Goal: Information Seeking & Learning: Learn about a topic

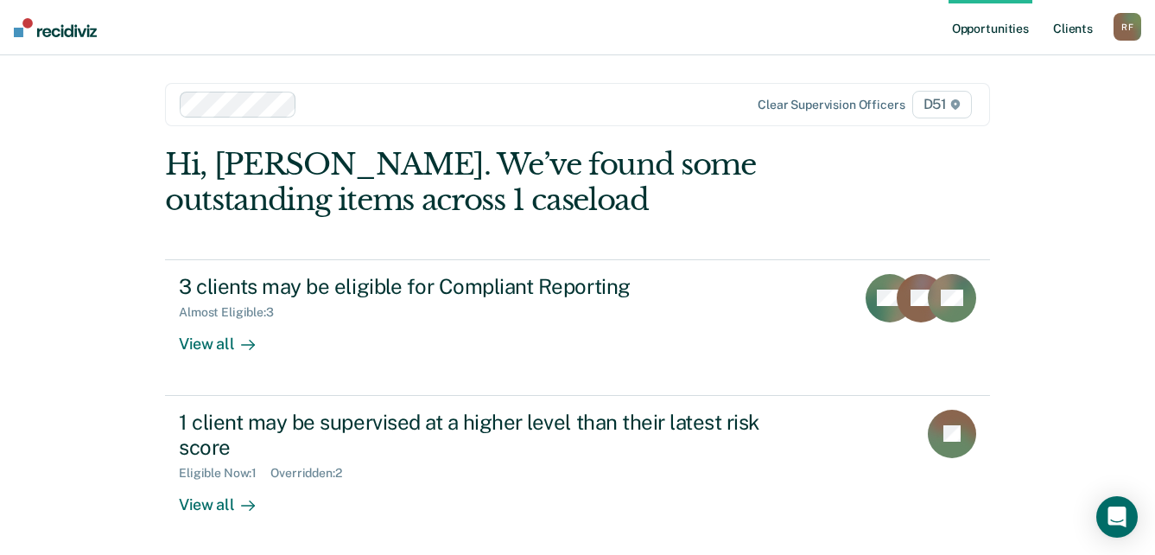
click at [1079, 30] on link "Client s" at bounding box center [1073, 27] width 47 height 55
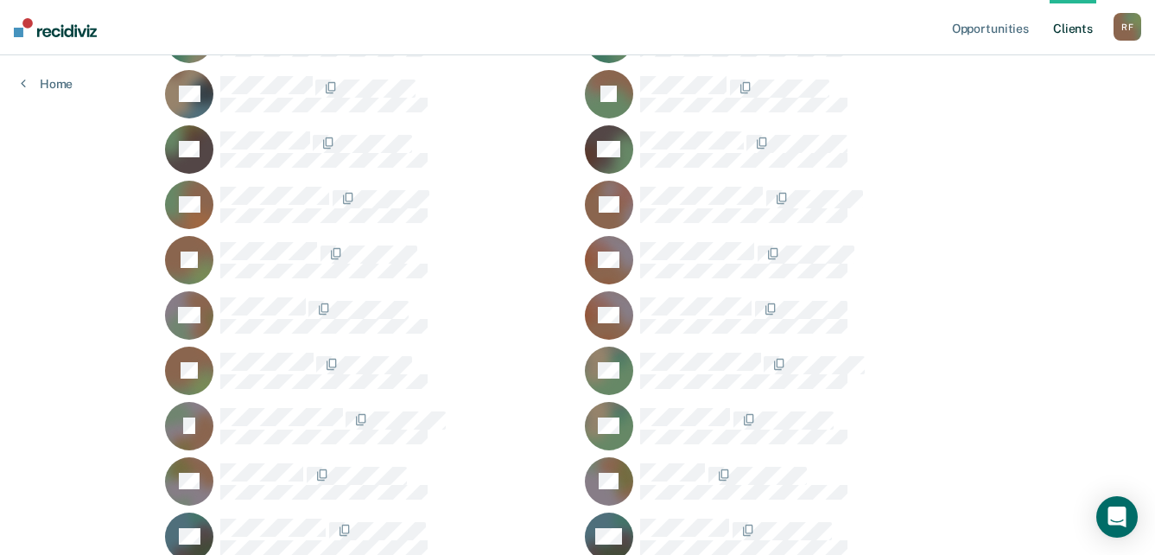
scroll to position [1869, 0]
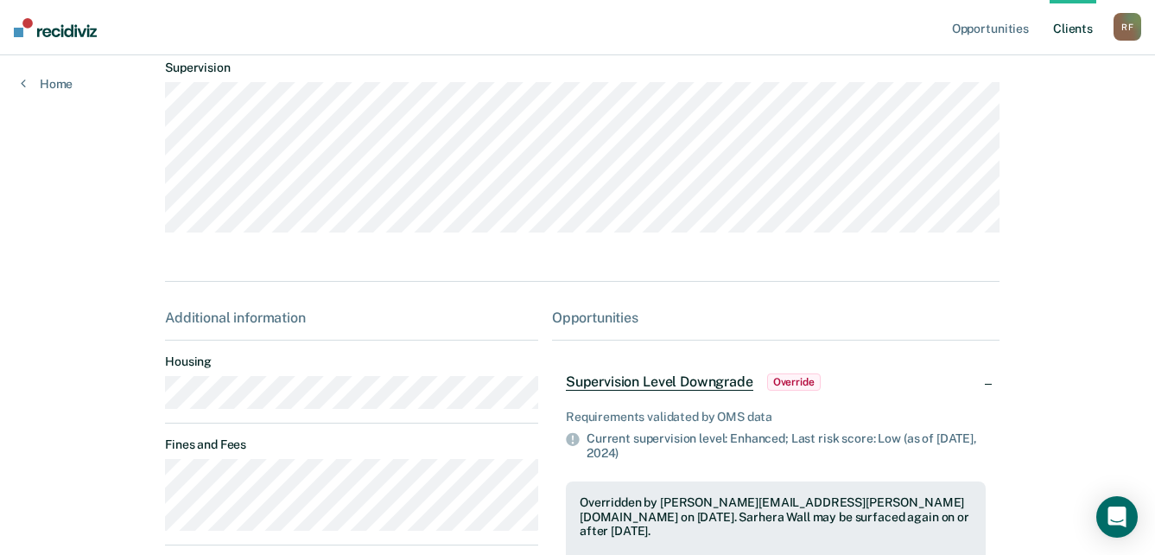
scroll to position [86, 0]
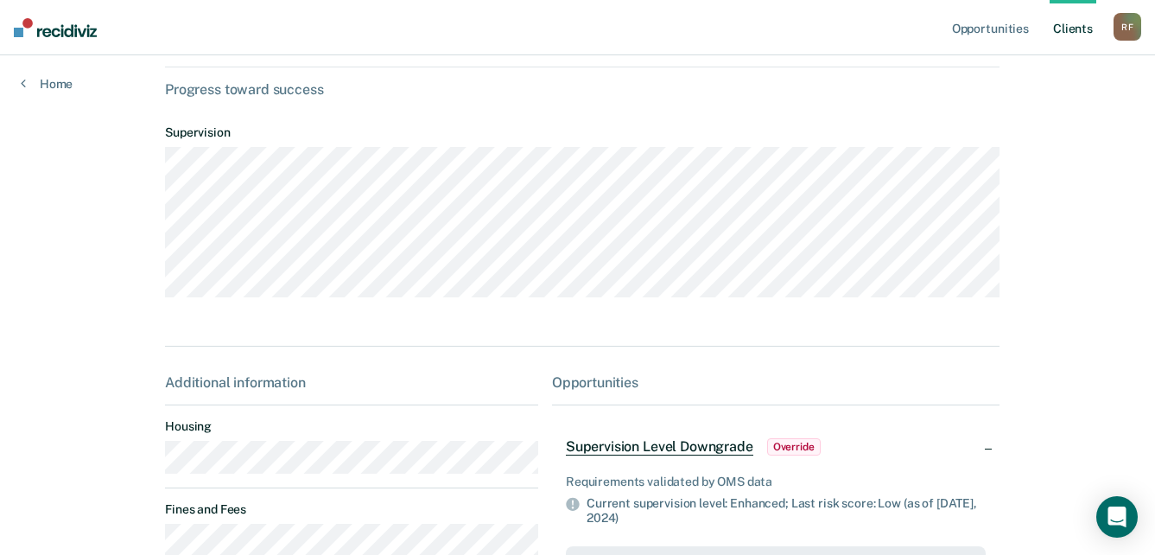
click at [156, 467] on main "SW Contacts Preferred Name Preferred Contact None Call Text Email None Progress…" at bounding box center [577, 377] width 867 height 817
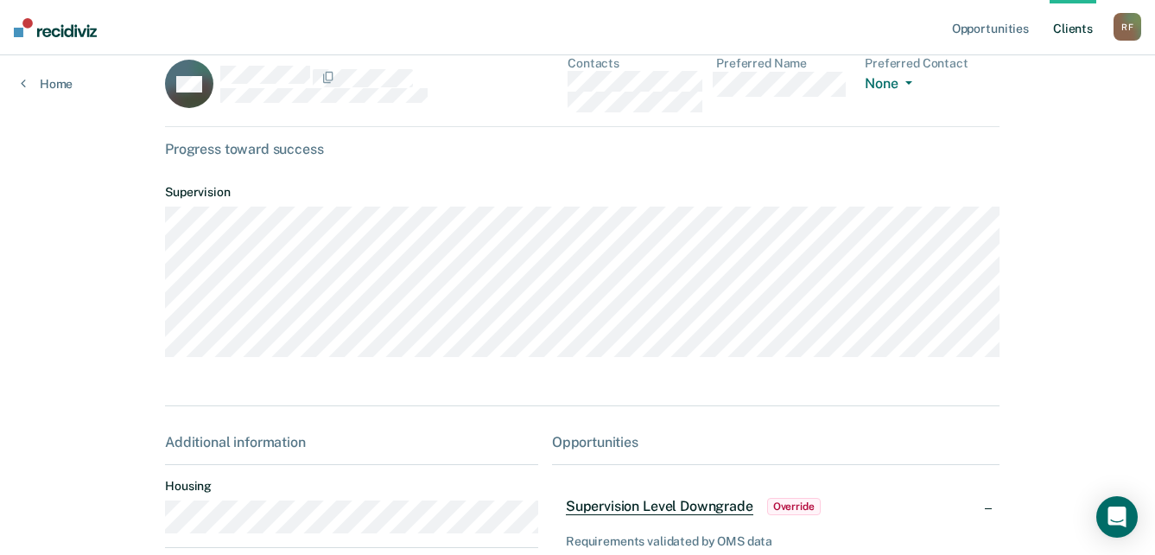
scroll to position [0, 0]
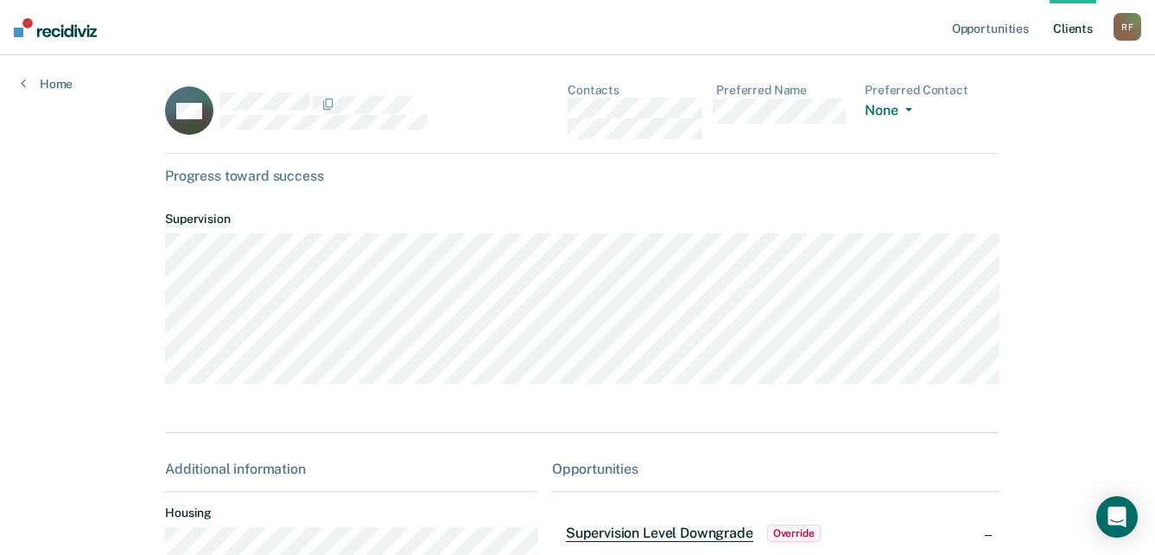
click at [549, 111] on div "SW Contacts Preferred Name Preferred Contact None Call Text Email None" at bounding box center [582, 118] width 835 height 71
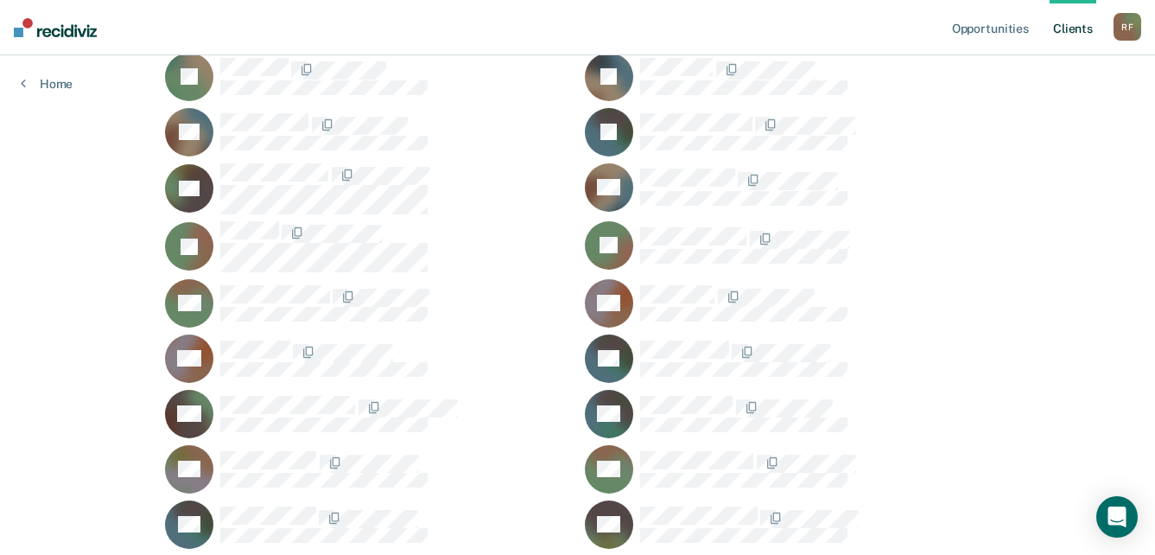
scroll to position [573, 0]
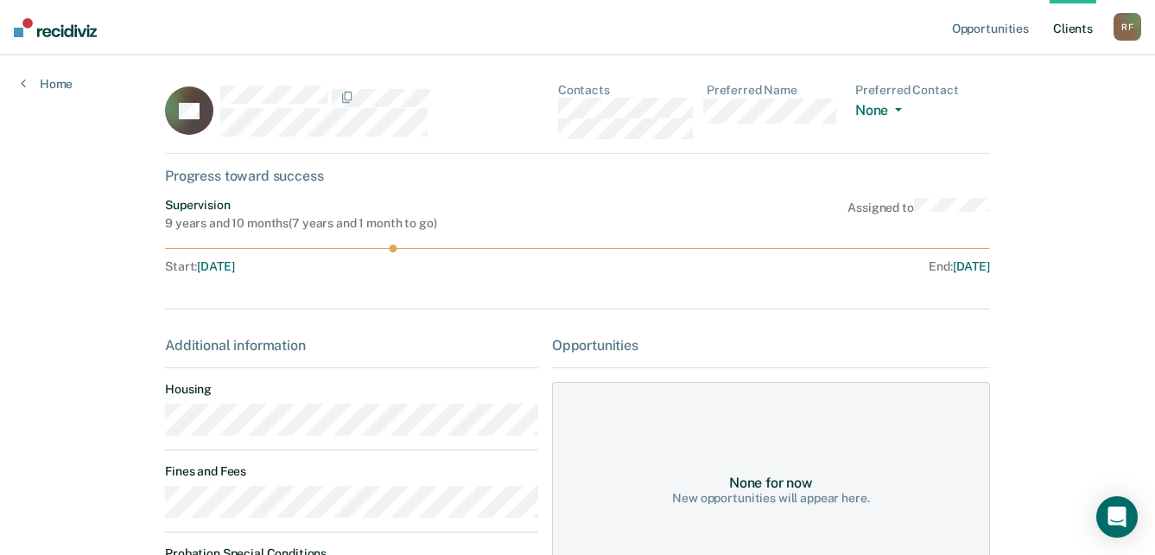
click at [157, 426] on main "AF Contacts Preferred Name Preferred Contact None Call Text Email None Progress…" at bounding box center [577, 406] width 867 height 703
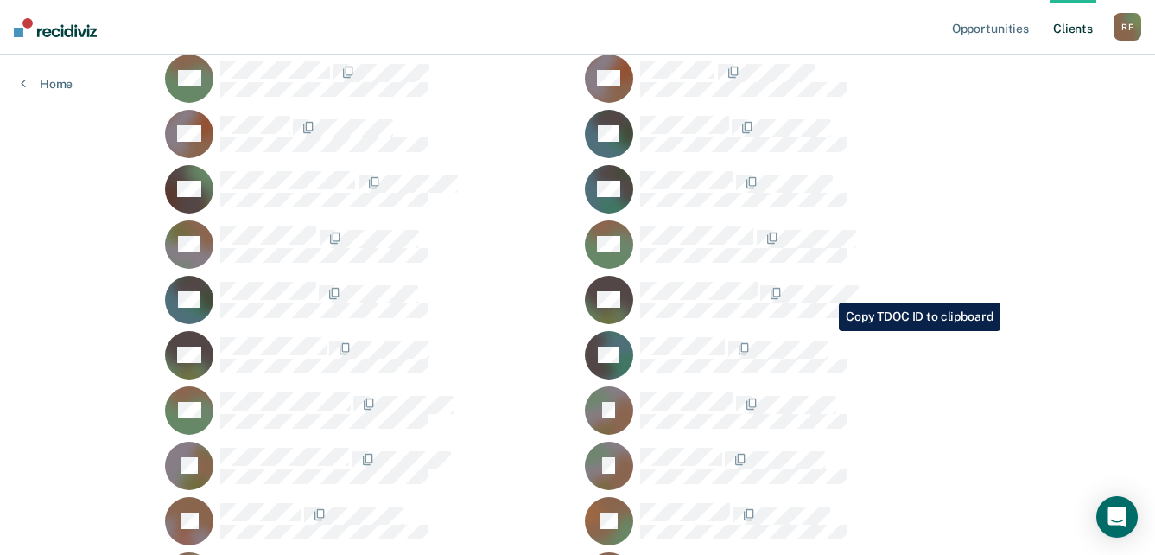
scroll to position [832, 0]
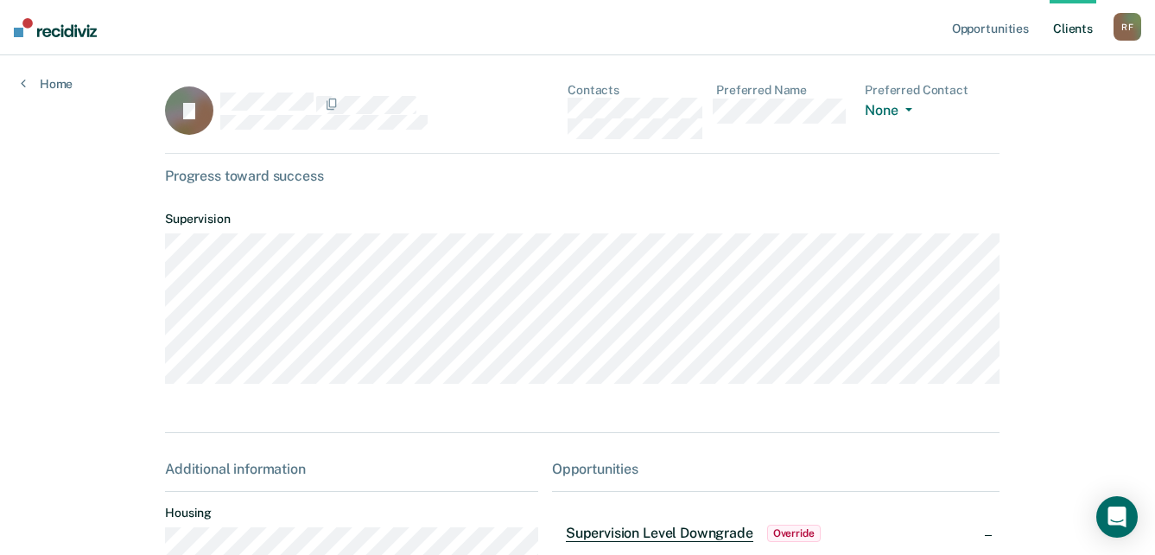
scroll to position [173, 0]
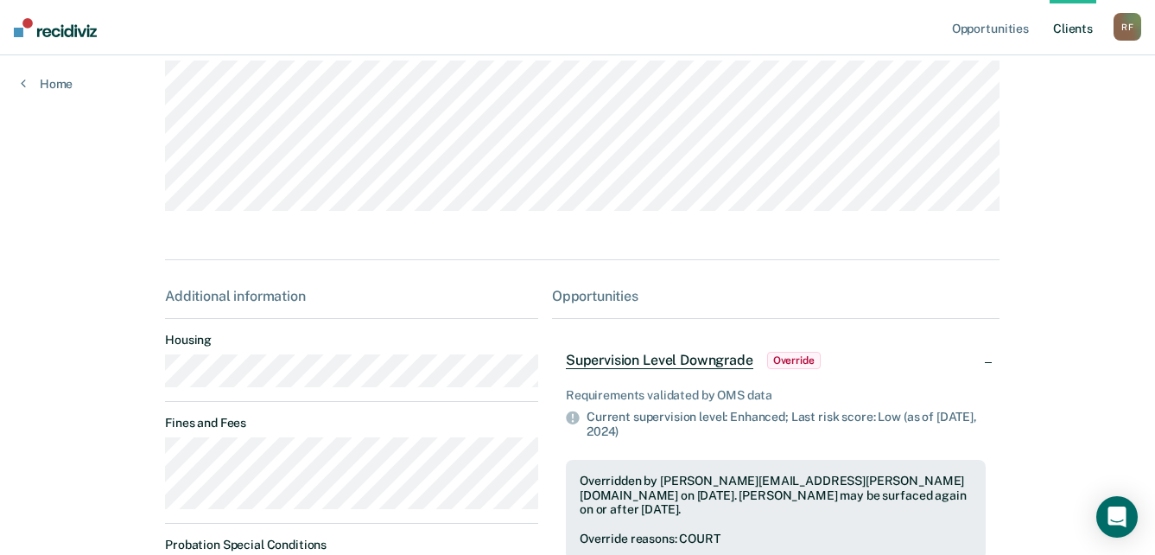
click at [156, 384] on main "JJ Contacts Preferred Name Preferred Contact None Call Text Email None Progress…" at bounding box center [577, 290] width 867 height 817
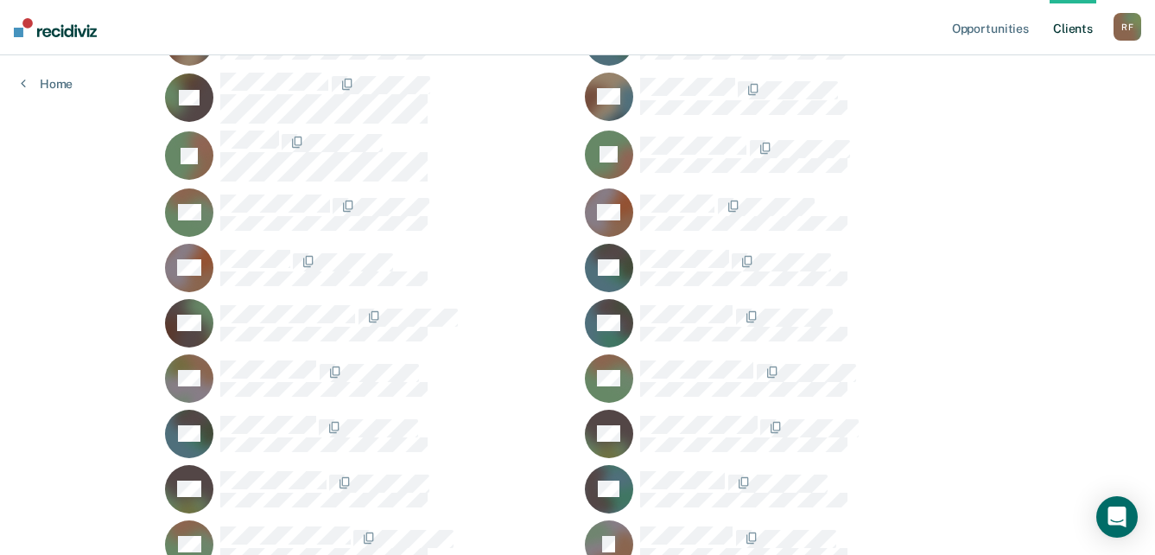
scroll to position [659, 0]
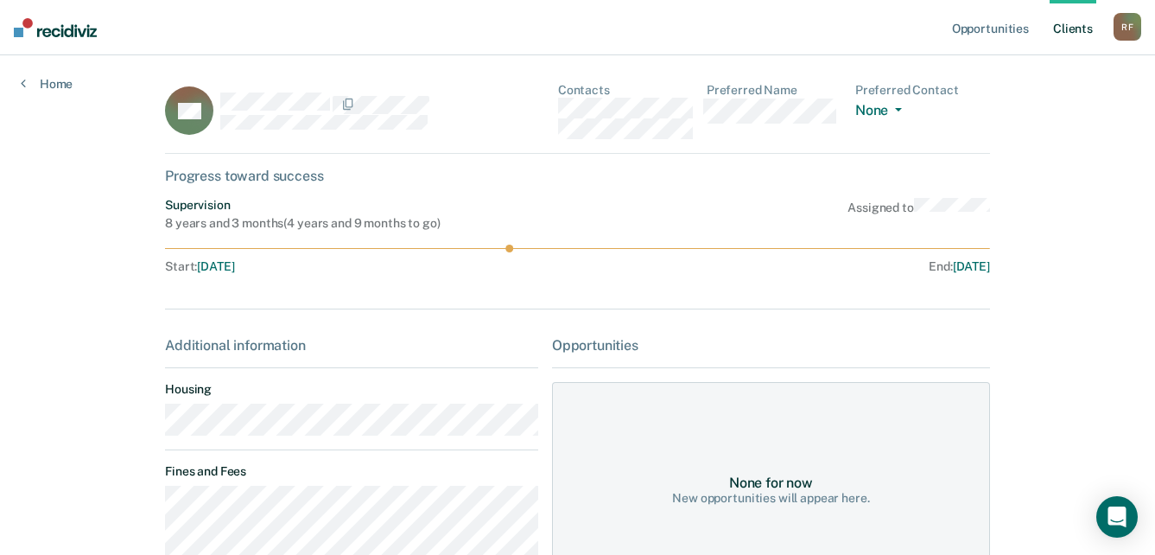
click at [158, 429] on main "BH Contacts Preferred Name Preferred Contact None Call Text Email None Progress…" at bounding box center [577, 515] width 867 height 921
click at [491, 384] on dt "Housing" at bounding box center [351, 389] width 373 height 15
click at [146, 423] on main "BH Contacts Preferred Name Preferred Contact None Call Text Email None Progress…" at bounding box center [577, 515] width 867 height 921
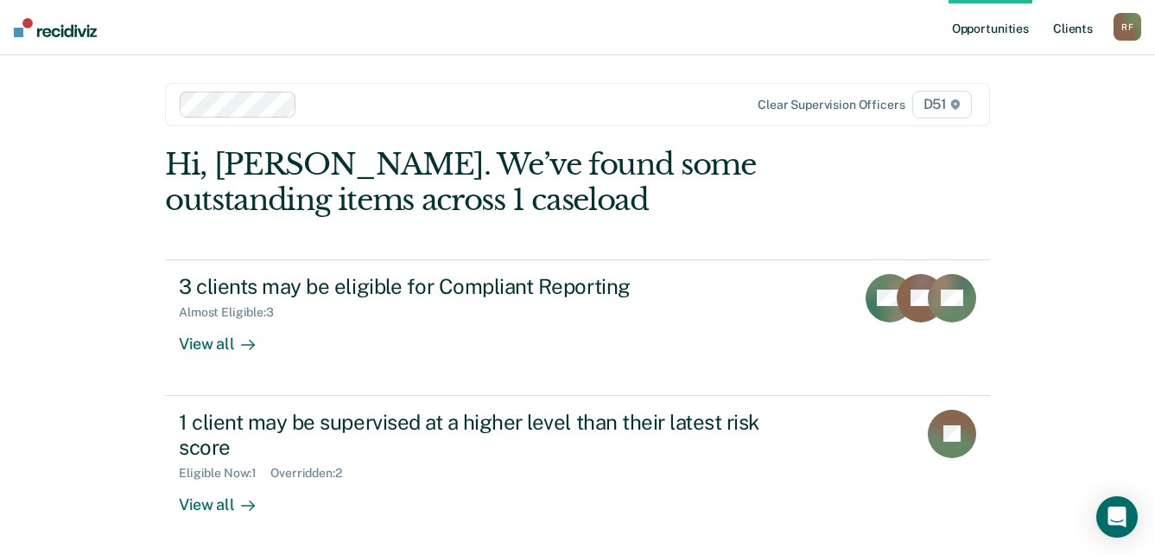
click at [1076, 28] on link "Client s" at bounding box center [1073, 27] width 47 height 55
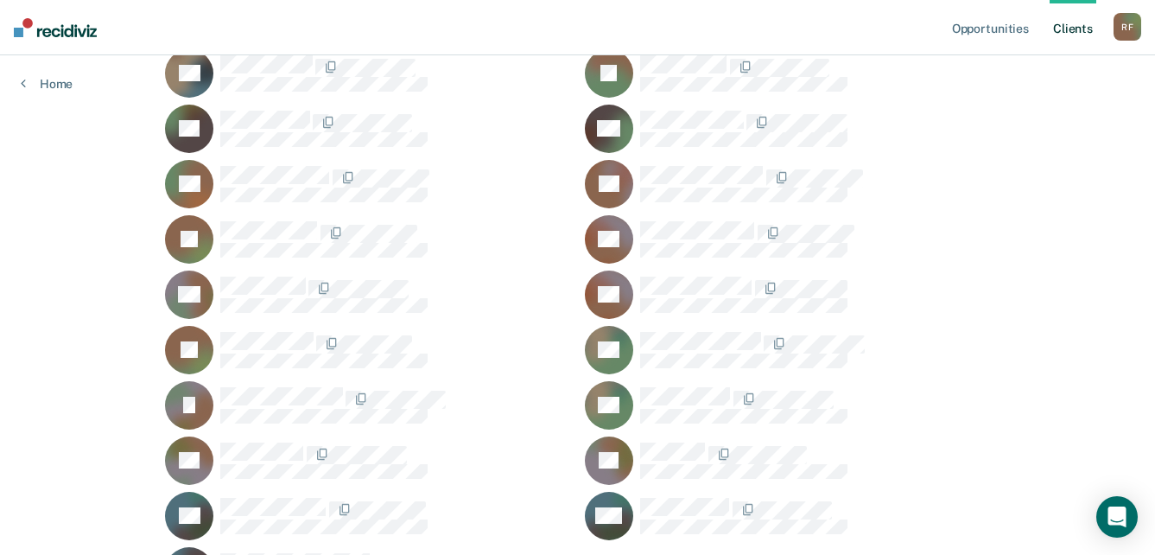
scroll to position [1869, 0]
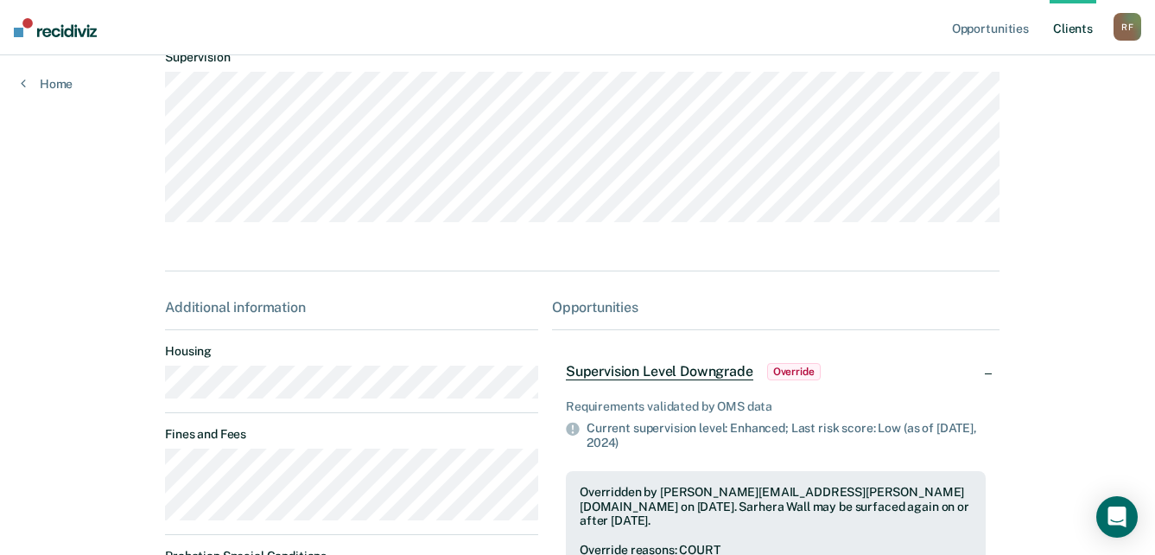
scroll to position [173, 0]
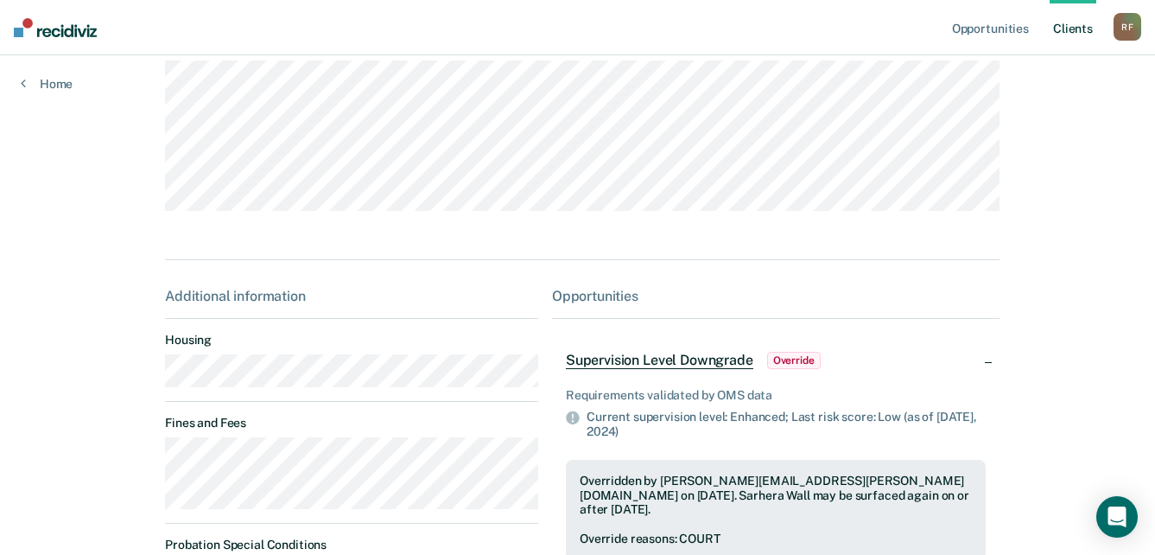
click at [144, 392] on main "SW Contacts Preferred Name Preferred Contact None Call Text Email None Progress…" at bounding box center [577, 290] width 867 height 817
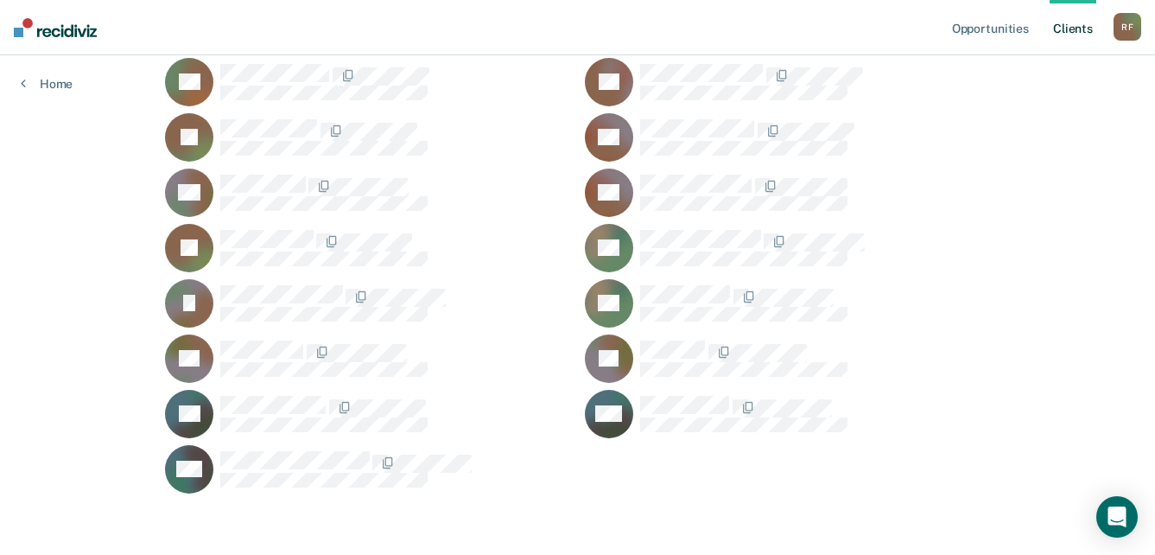
scroll to position [1782, 0]
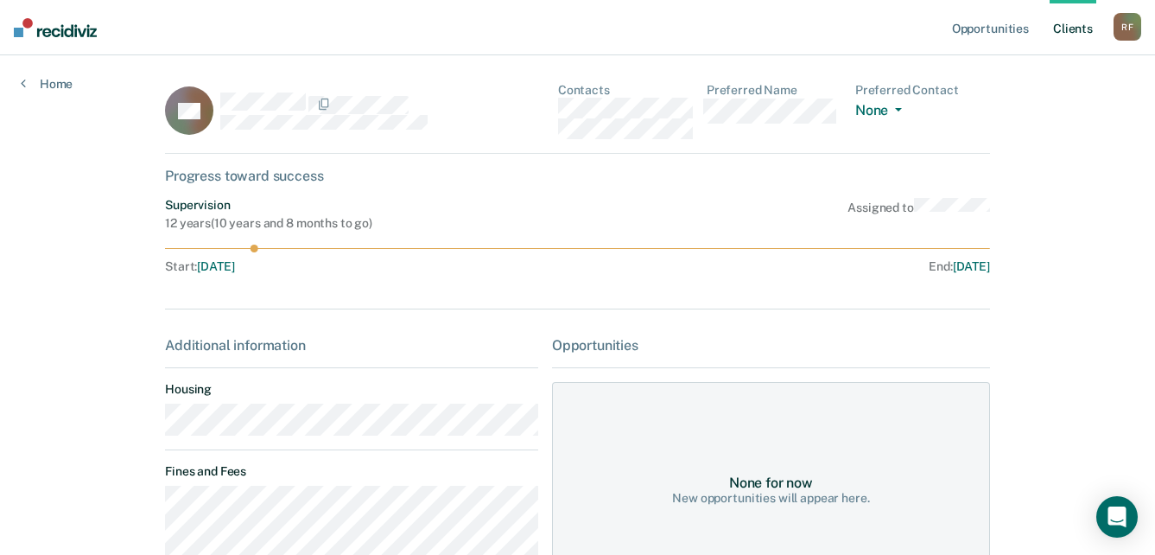
click at [156, 424] on main "CS Contacts Preferred Name Preferred Contact None Call Text Email None Progress…" at bounding box center [577, 464] width 867 height 818
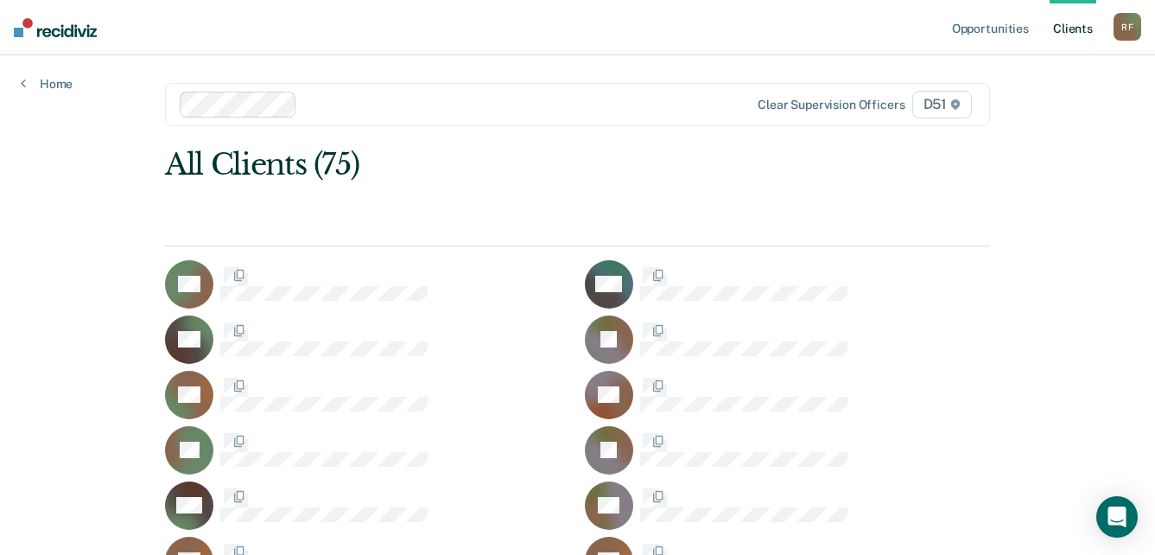
scroll to position [1782, 0]
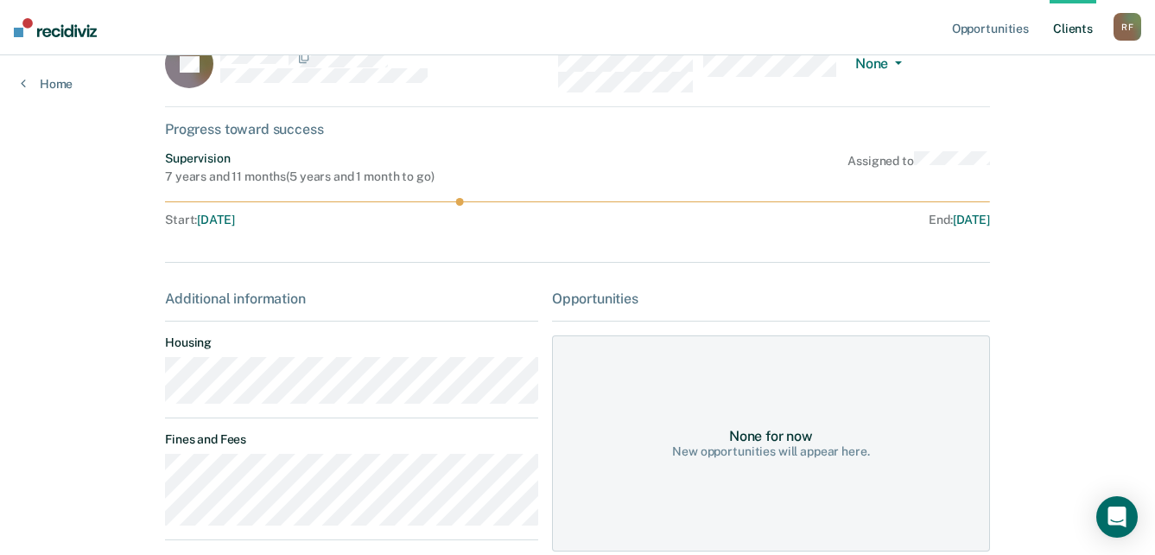
scroll to position [86, 0]
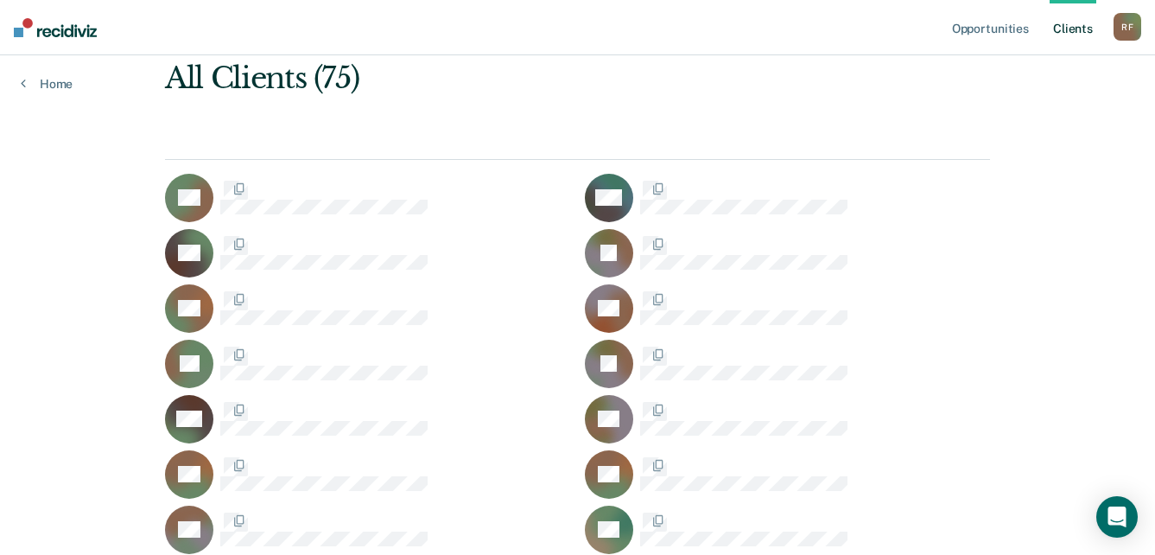
scroll to position [1782, 0]
